Goal: Task Accomplishment & Management: Use online tool/utility

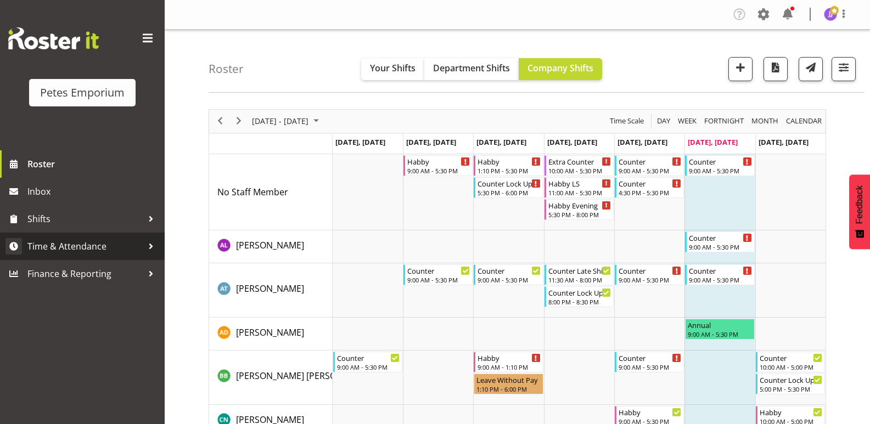
click at [94, 250] on span "Time & Attendance" at bounding box center [84, 246] width 115 height 16
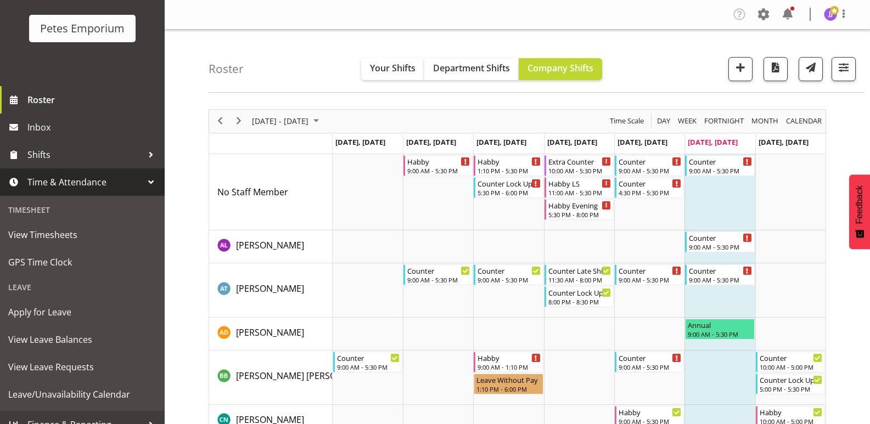
scroll to position [66, 0]
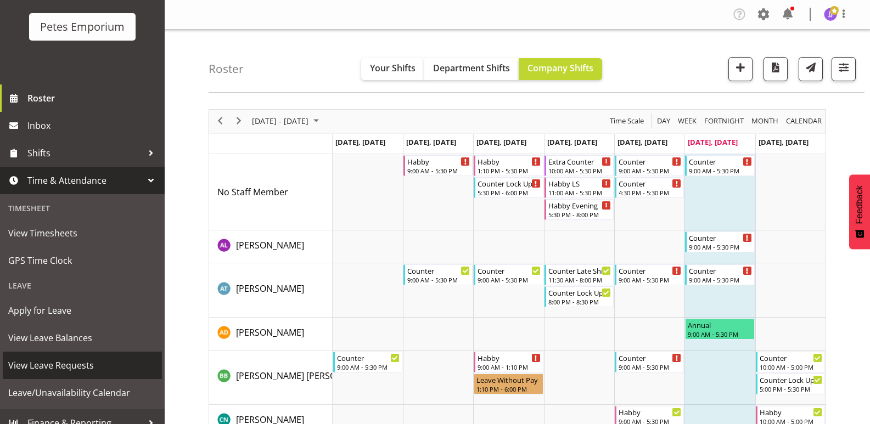
click at [85, 368] on span "View Leave Requests" at bounding box center [82, 365] width 148 height 16
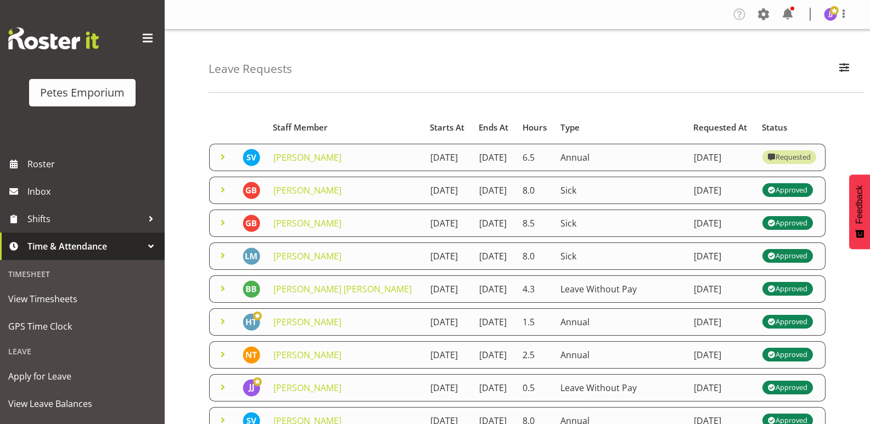
click at [217, 160] on span at bounding box center [222, 156] width 13 height 13
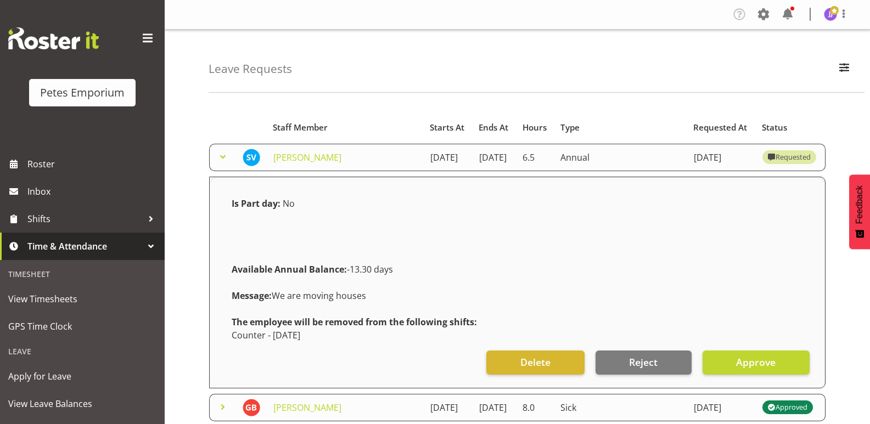
click at [218, 156] on span at bounding box center [222, 156] width 13 height 13
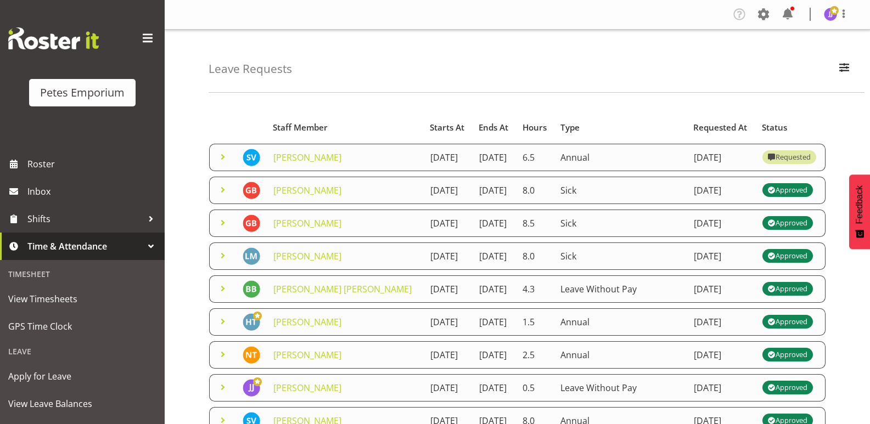
click at [219, 197] on span at bounding box center [222, 189] width 13 height 13
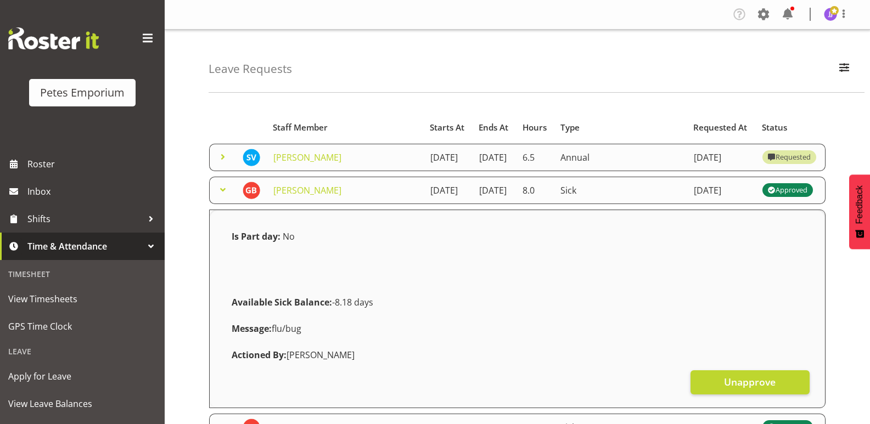
click at [221, 197] on span at bounding box center [222, 189] width 13 height 13
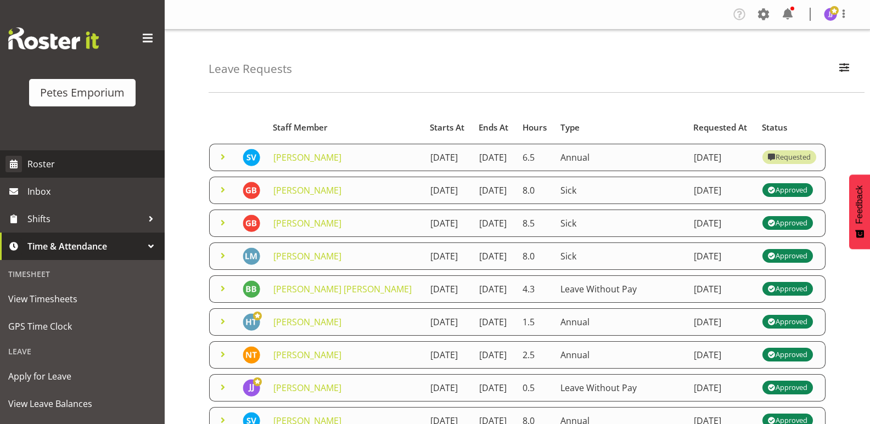
click at [65, 159] on span "Roster" at bounding box center [93, 164] width 132 height 16
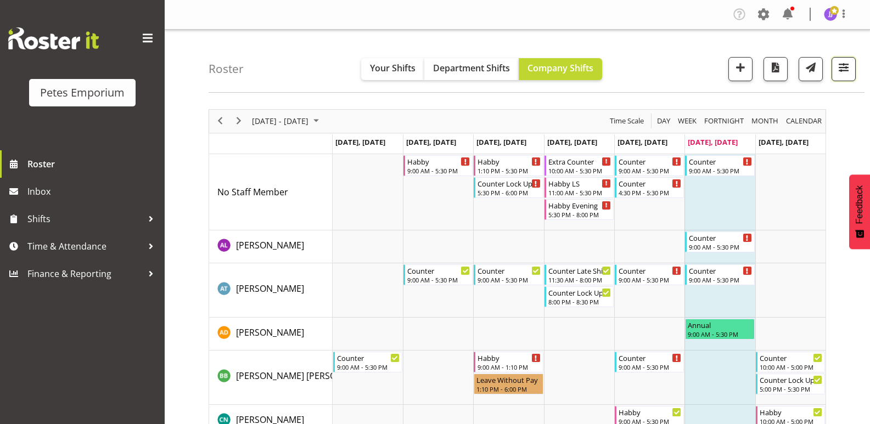
click at [846, 73] on span "button" at bounding box center [844, 67] width 14 height 14
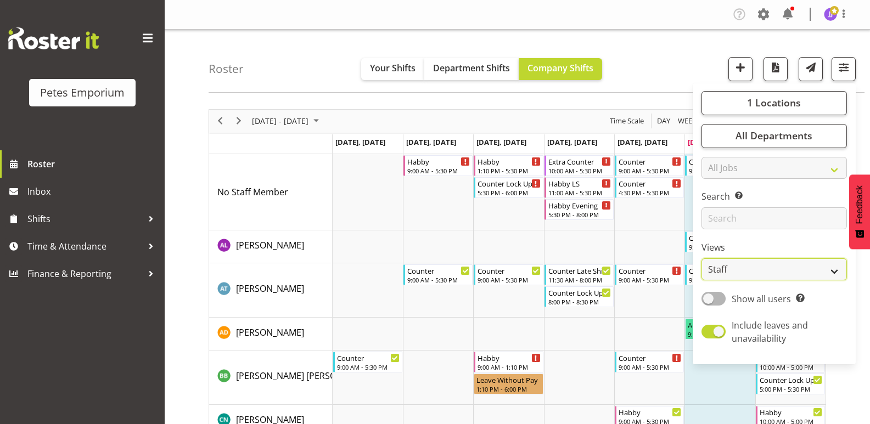
click at [835, 272] on select "Staff Role Shift - Horizontal Shift - Vertical Staff - Location" at bounding box center [775, 270] width 146 height 22
select select "shift"
click at [702, 259] on select "Staff Role Shift - Horizontal Shift - Vertical Staff - Location" at bounding box center [775, 270] width 146 height 22
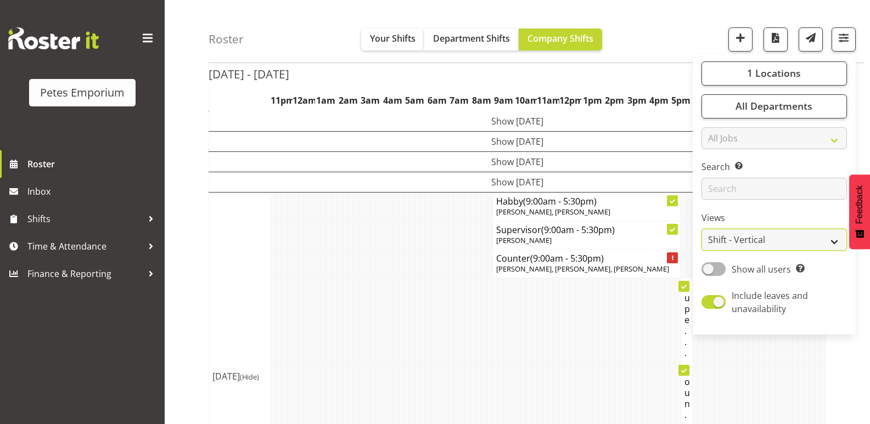
scroll to position [86, 0]
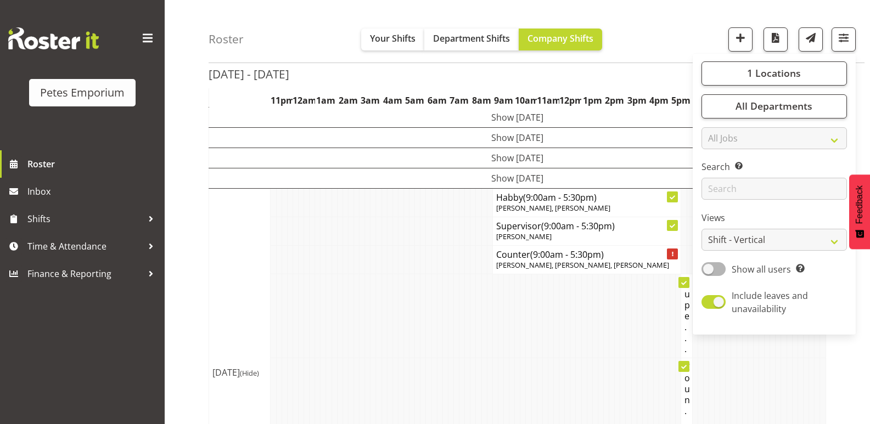
click at [398, 271] on td at bounding box center [400, 260] width 5 height 29
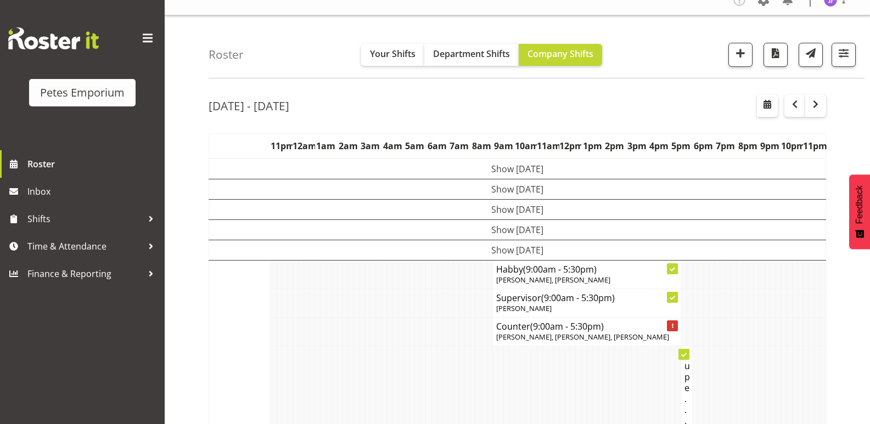
scroll to position [14, 0]
click at [91, 250] on span "Time & Attendance" at bounding box center [84, 246] width 115 height 16
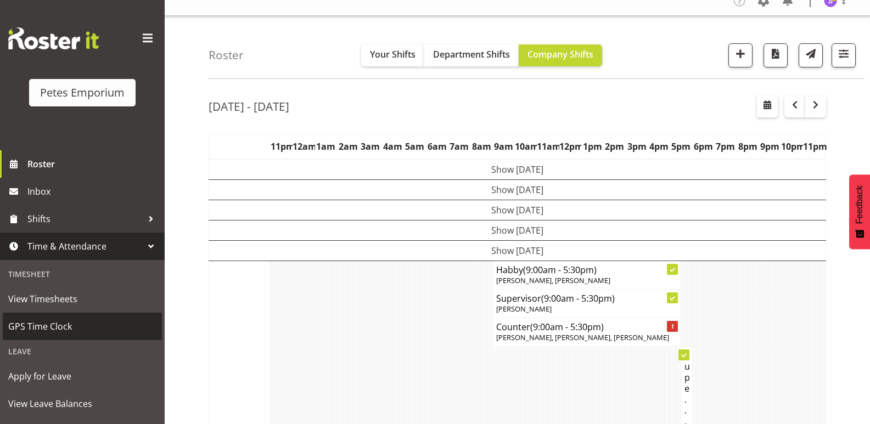
click at [71, 327] on span "GPS Time Clock" at bounding box center [82, 326] width 148 height 16
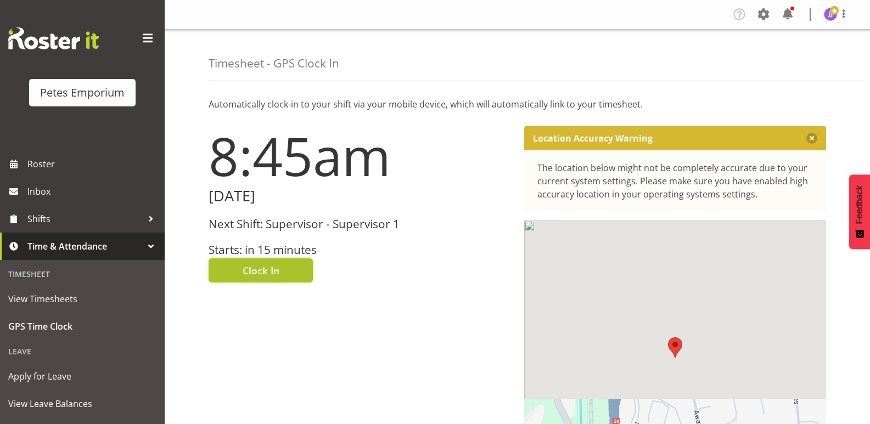
click at [258, 270] on span "Clock In" at bounding box center [261, 271] width 37 height 14
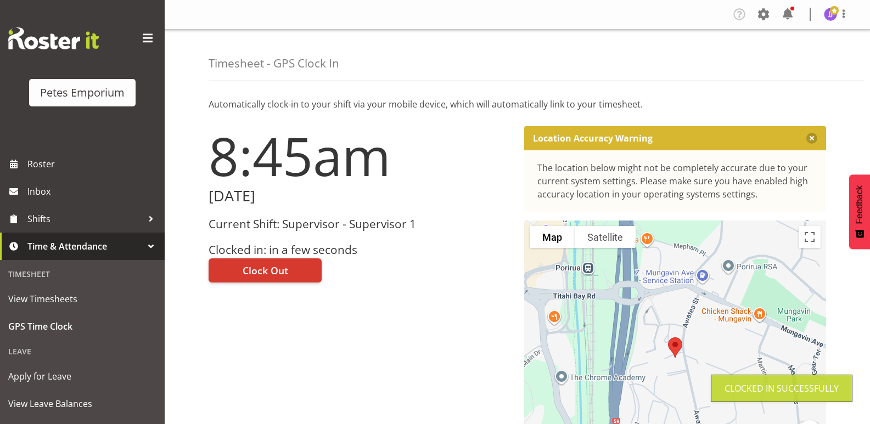
click at [835, 18] on img at bounding box center [830, 14] width 13 height 13
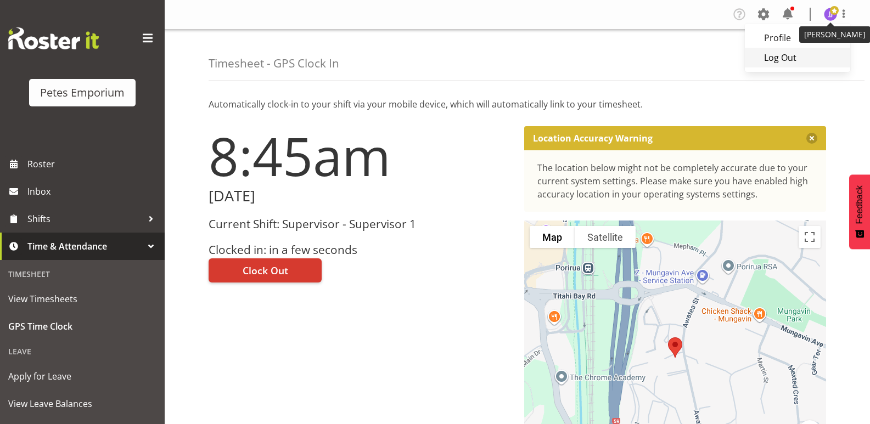
click at [798, 57] on link "Log Out" at bounding box center [797, 58] width 105 height 20
